Goal: Information Seeking & Learning: Learn about a topic

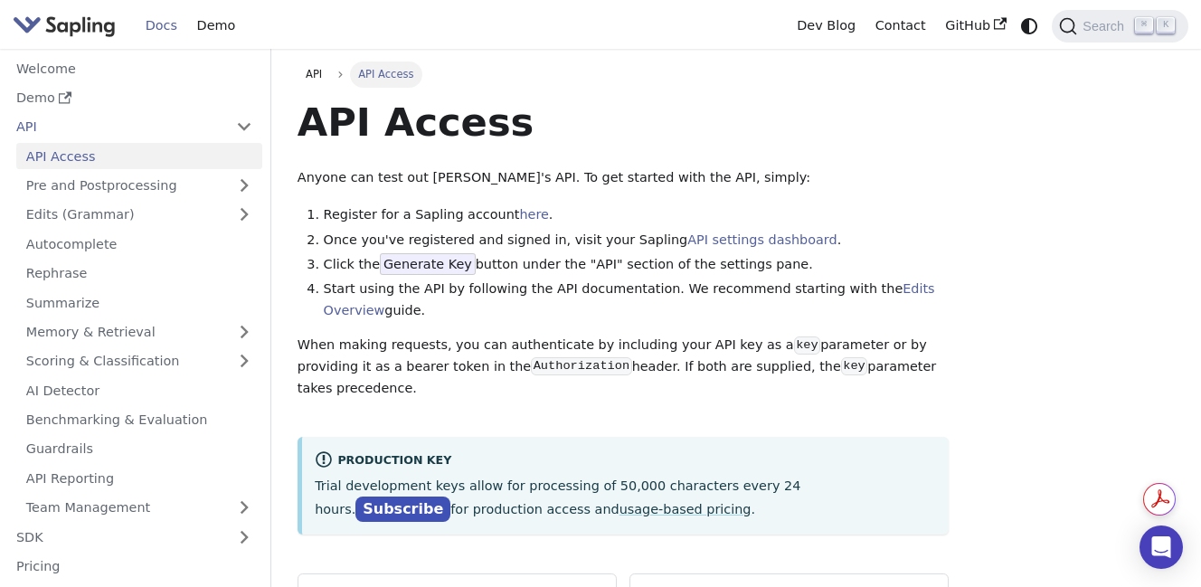
click at [759, 148] on div "API Access Anyone can test out Sapling's API. To get started with the API, simp…" at bounding box center [623, 316] width 652 height 436
click at [212, 28] on link "Demo" at bounding box center [216, 26] width 58 height 28
